Goal: Task Accomplishment & Management: Complete application form

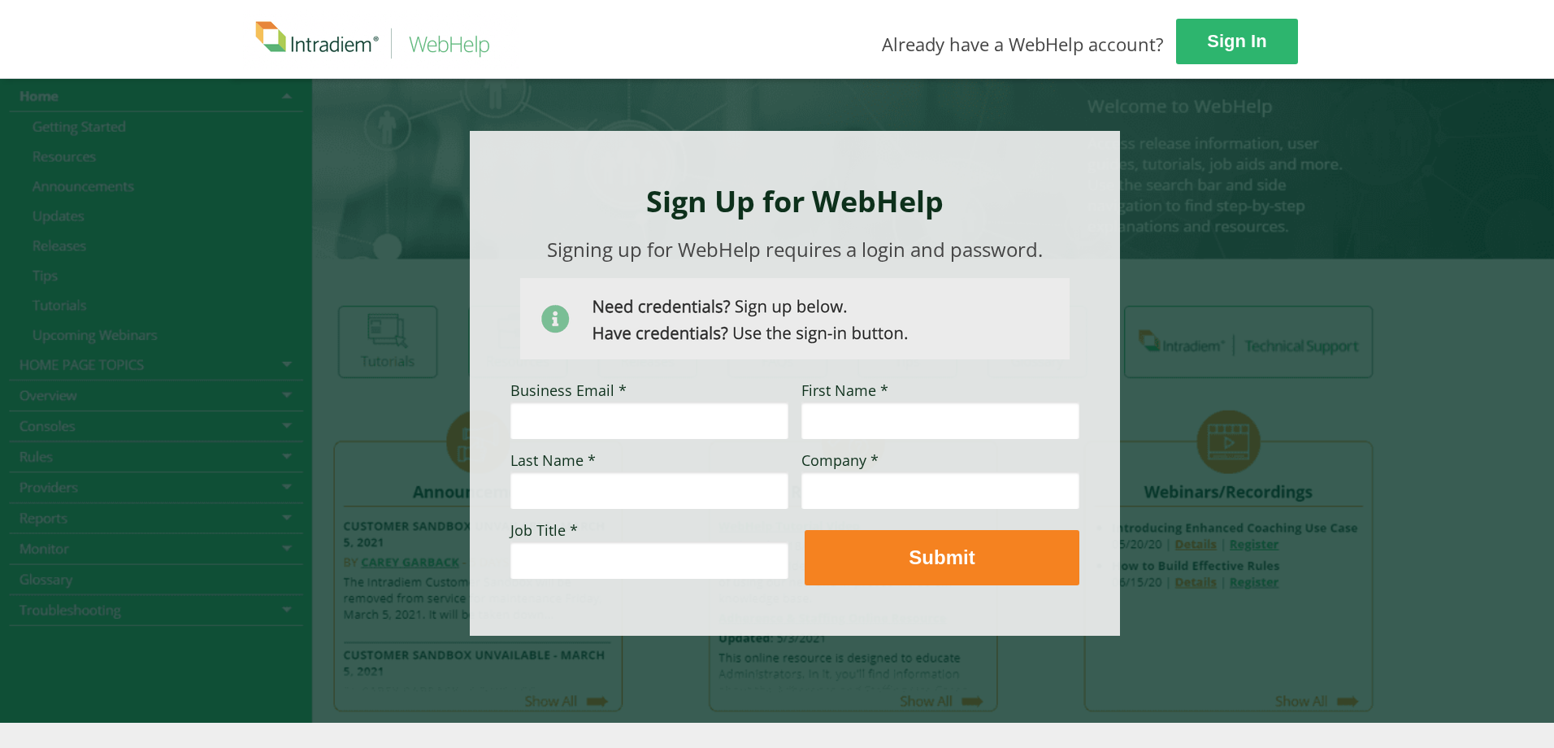
click at [637, 423] on input "Business Email *" at bounding box center [649, 419] width 278 height 37
type input "[PERSON_NAME][EMAIL_ADDRESS][PERSON_NAME][DOMAIN_NAME]"
click at [570, 492] on input "Last Name *" at bounding box center [649, 489] width 278 height 37
type input "[PERSON_NAME]"
click at [844, 418] on input "First Name *" at bounding box center [940, 419] width 278 height 37
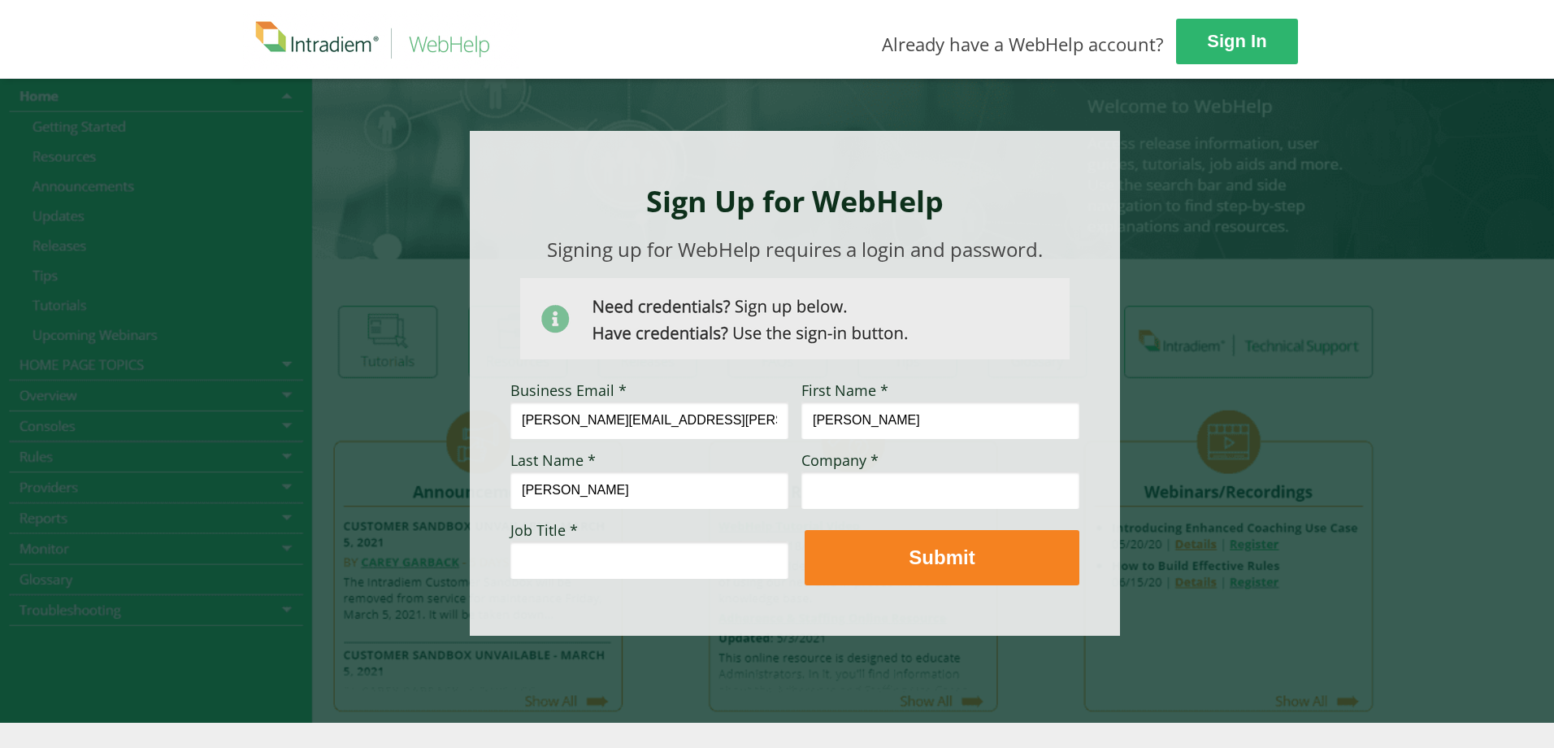
type input "[PERSON_NAME]"
click at [876, 477] on input "Company *" at bounding box center [940, 489] width 278 height 37
type input "Optum"
click at [557, 561] on input "Job Title *" at bounding box center [649, 559] width 278 height 37
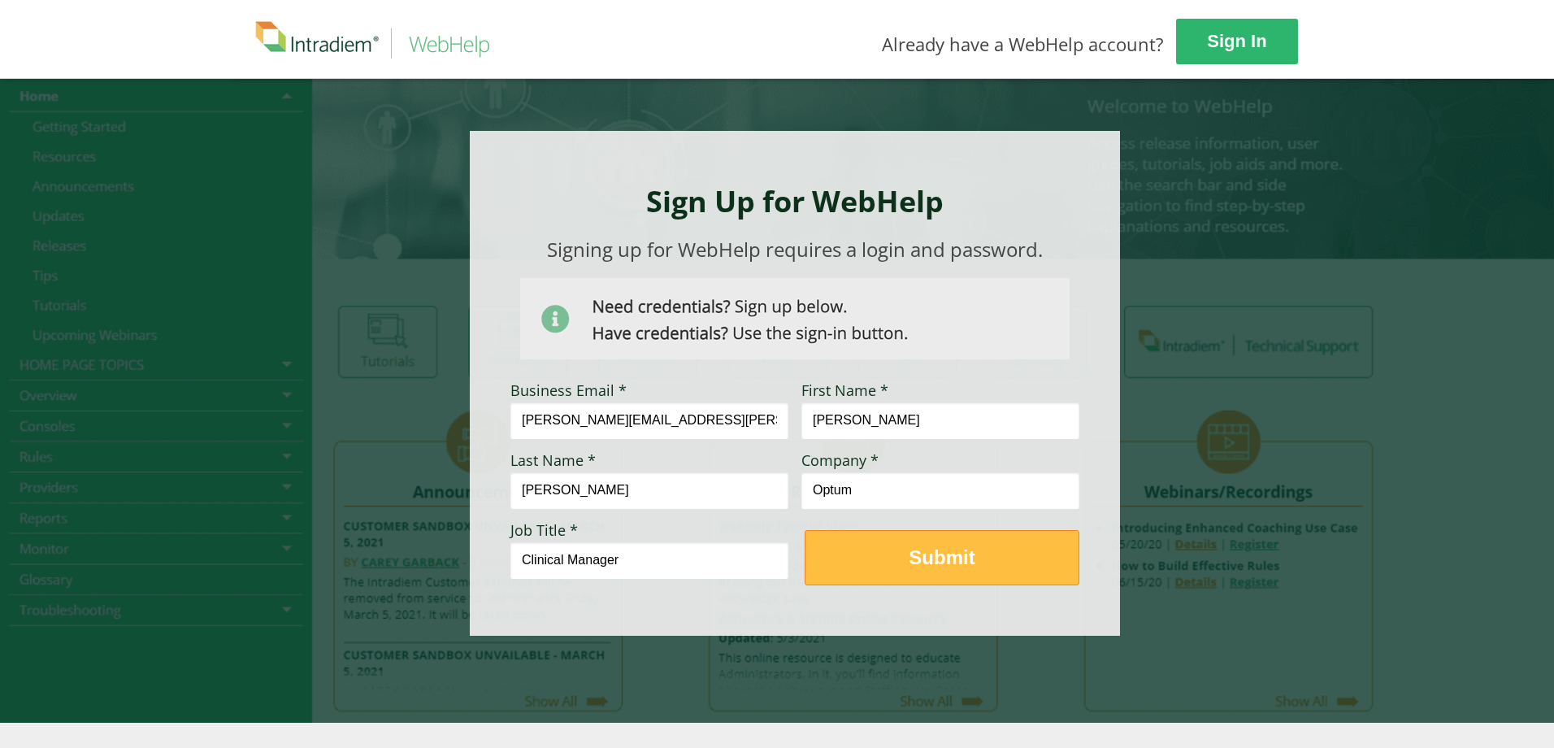
type input "Clinical Manager"
click at [891, 560] on span "Submit" at bounding box center [941, 557] width 273 height 24
